Goal: Information Seeking & Learning: Learn about a topic

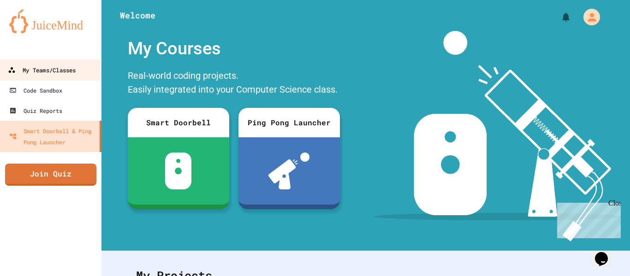
click at [81, 75] on link "My Teams/Classes" at bounding box center [51, 69] width 105 height 21
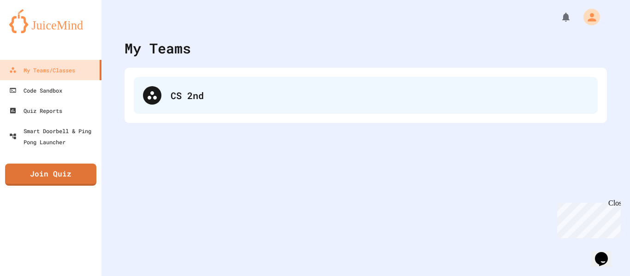
click at [153, 84] on div "CS 2nd" at bounding box center [366, 95] width 464 height 37
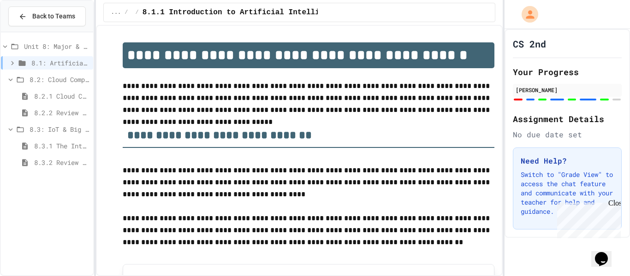
click at [54, 114] on span "8.2.2 Review - Cloud Computing" at bounding box center [61, 113] width 55 height 10
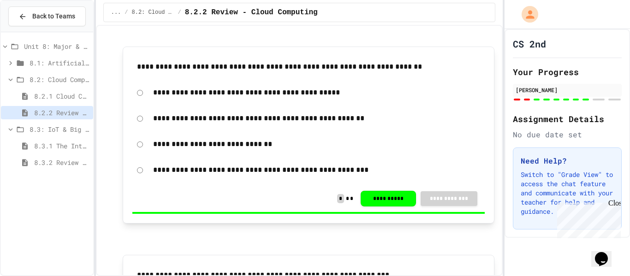
scroll to position [763, 0]
